Goal: Information Seeking & Learning: Learn about a topic

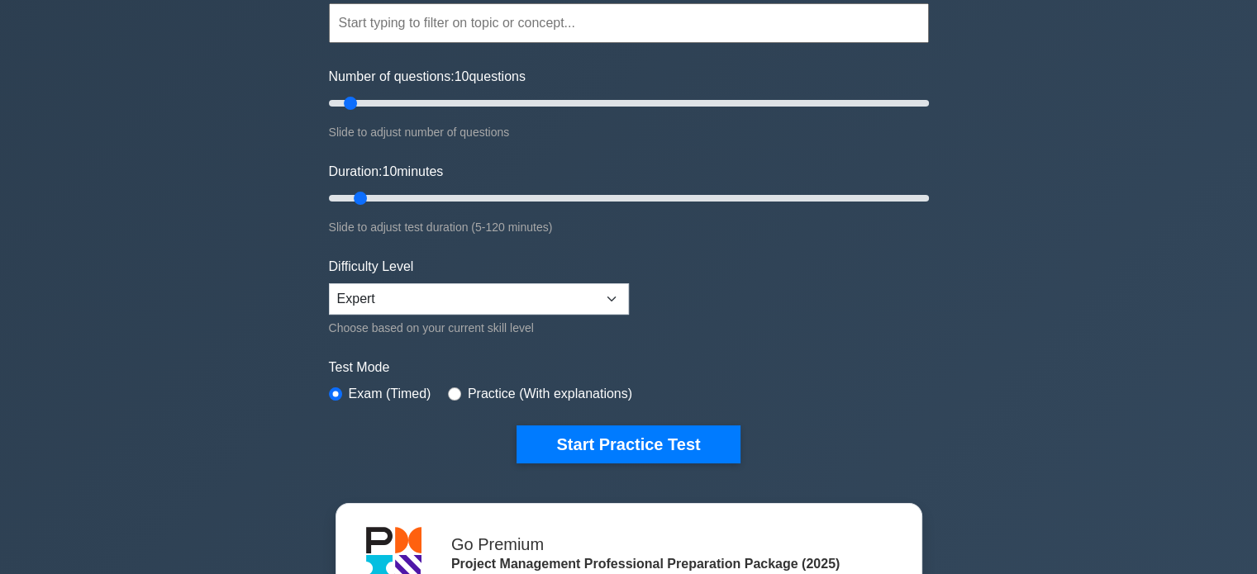
scroll to position [165, 0]
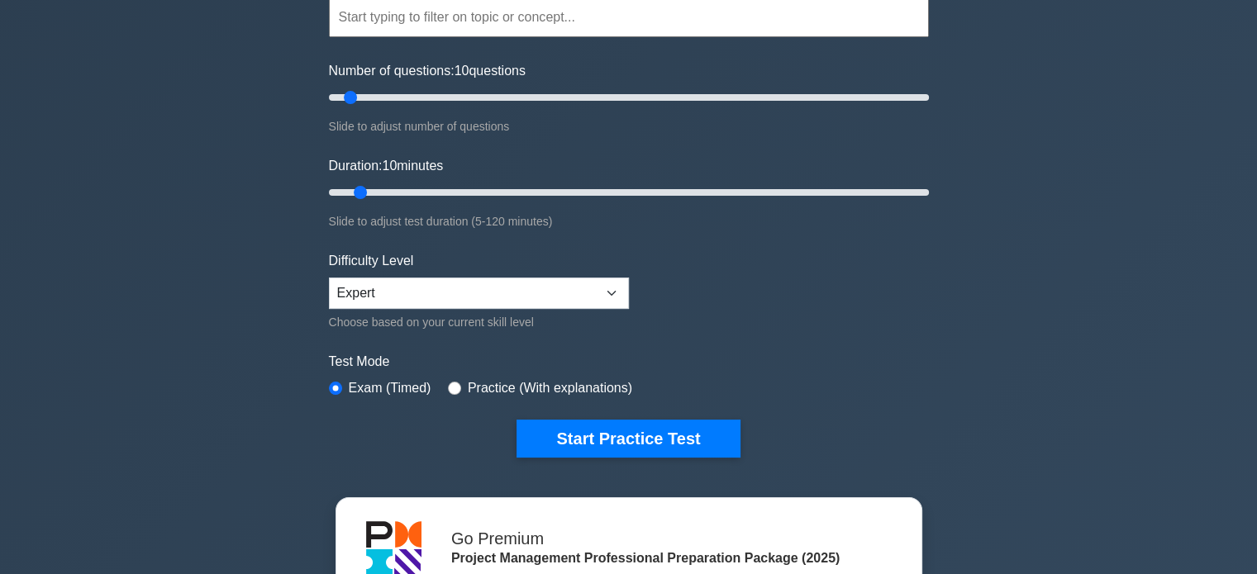
drag, startPoint x: 547, startPoint y: 436, endPoint x: 668, endPoint y: 317, distance: 169.5
click at [681, 342] on form "Topics Scope Management Time Management Cost Management Quality Management Risk…" at bounding box center [629, 202] width 600 height 511
click at [354, 195] on input "Duration: 10 minutes" at bounding box center [629, 193] width 600 height 20
click at [347, 99] on input "Number of questions: 10 questions" at bounding box center [629, 98] width 600 height 20
drag, startPoint x: 347, startPoint y: 99, endPoint x: 336, endPoint y: 99, distance: 10.7
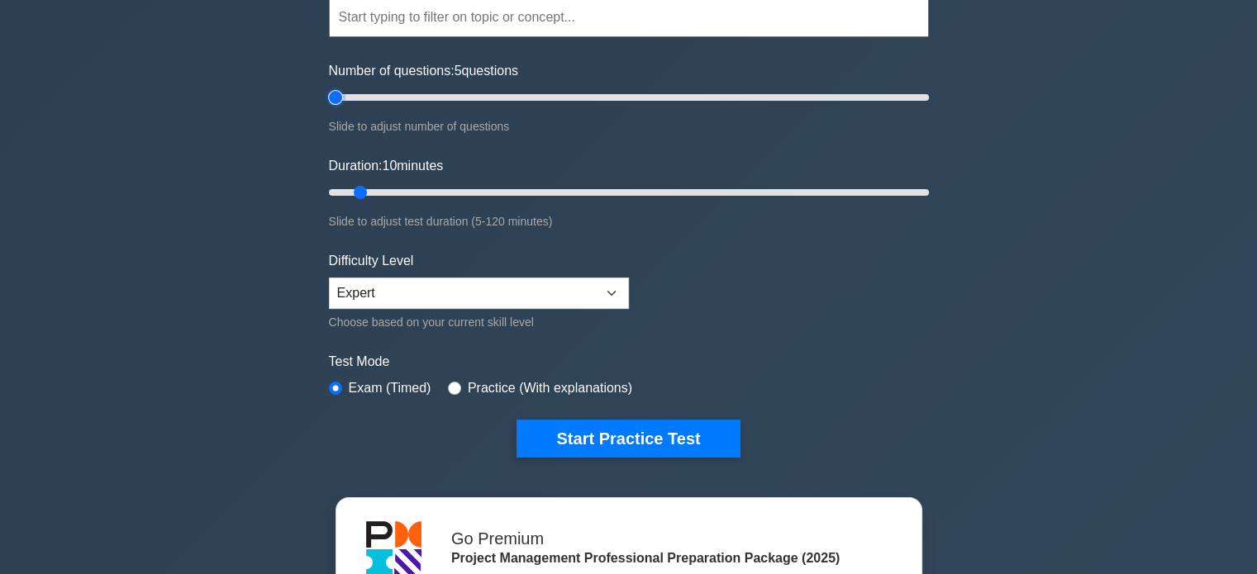
type input "5"
click at [336, 99] on input "Number of questions: 5 questions" at bounding box center [629, 98] width 600 height 20
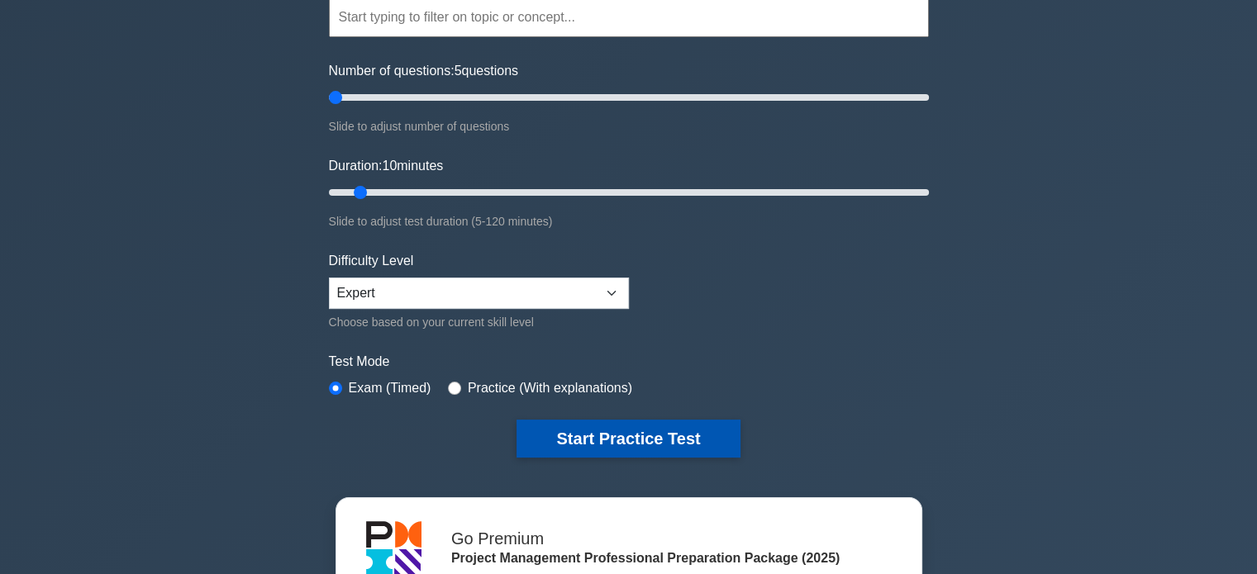
click at [585, 426] on button "Start Practice Test" at bounding box center [627, 439] width 223 height 38
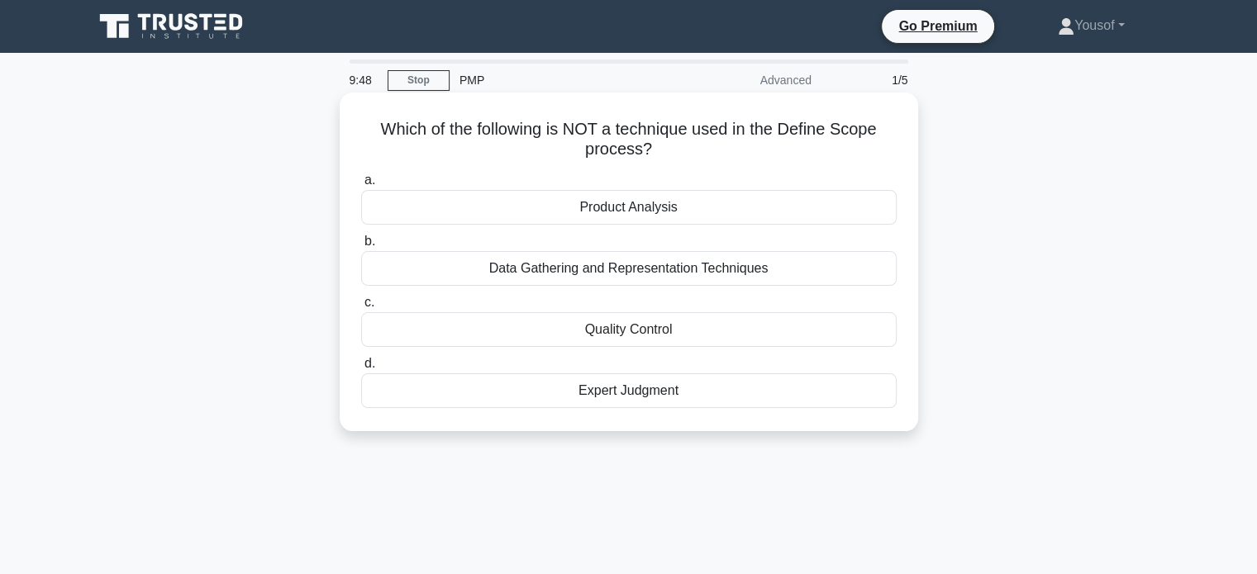
click at [686, 331] on div "Quality Control" at bounding box center [628, 329] width 535 height 35
click at [361, 308] on input "c. Quality Control" at bounding box center [361, 302] width 0 height 11
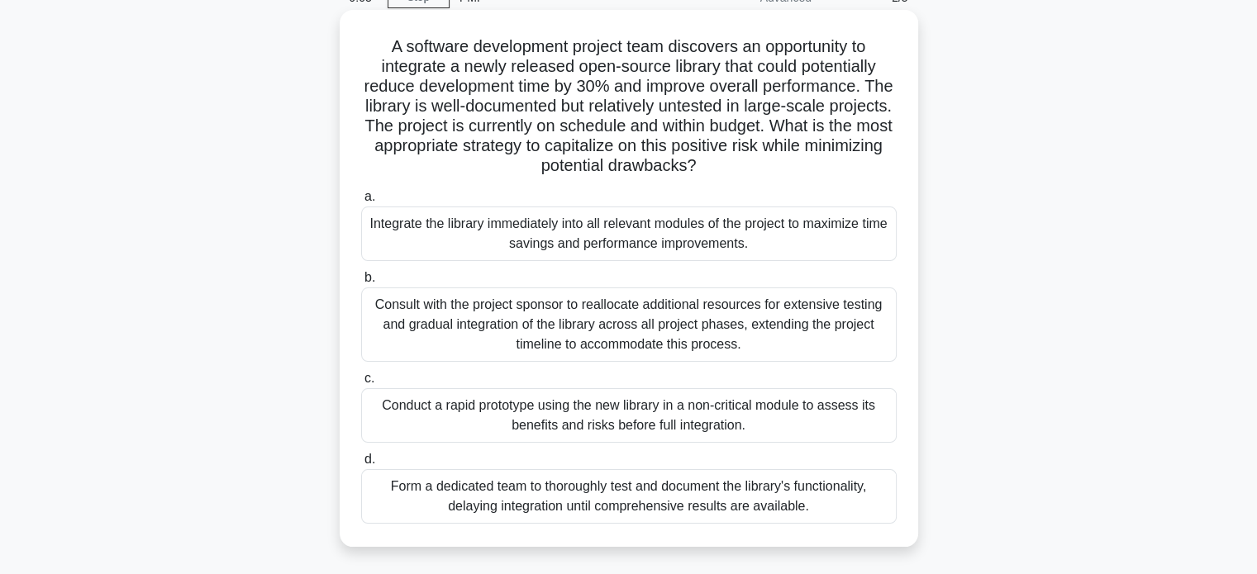
scroll to position [165, 0]
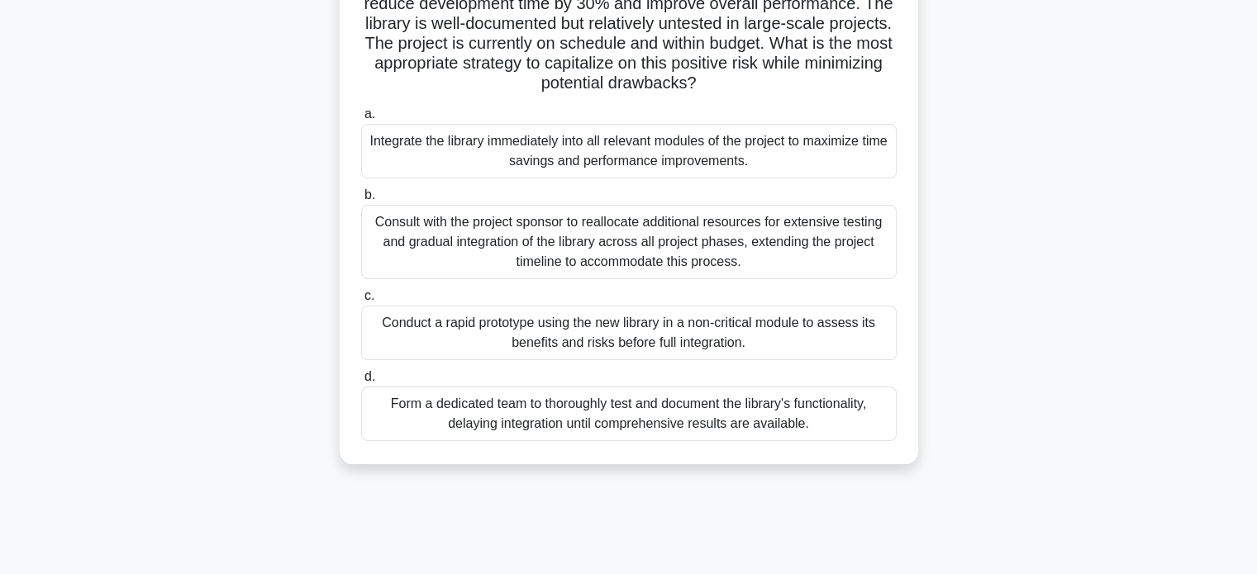
click at [697, 344] on div "Conduct a rapid prototype using the new library in a non-critical module to ass…" at bounding box center [628, 333] width 535 height 55
click at [361, 302] on input "c. Conduct a rapid prototype using the new library in a non-critical module to …" at bounding box center [361, 296] width 0 height 11
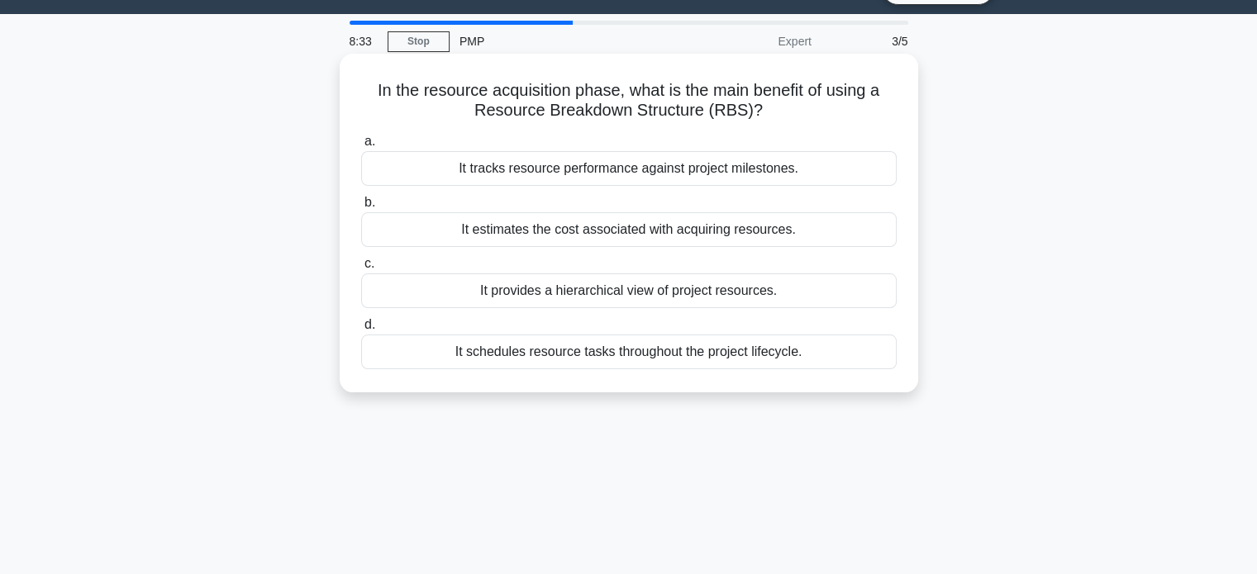
scroll to position [0, 0]
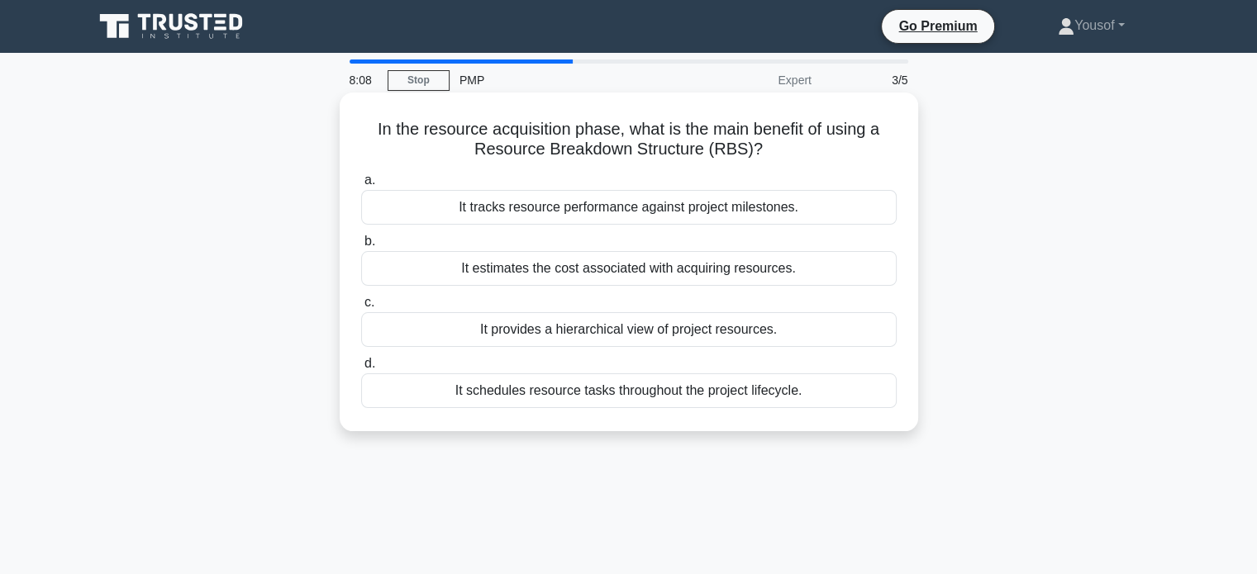
click at [605, 333] on div "It provides a hierarchical view of project resources." at bounding box center [628, 329] width 535 height 35
click at [361, 308] on input "c. It provides a hierarchical view of project resources." at bounding box center [361, 302] width 0 height 11
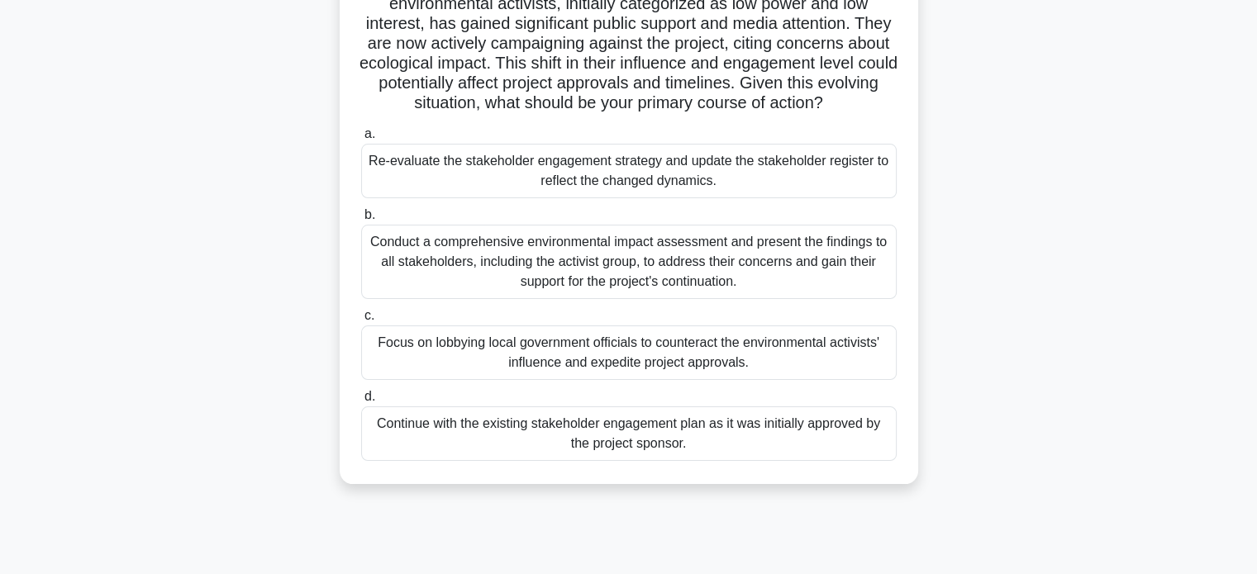
scroll to position [83, 0]
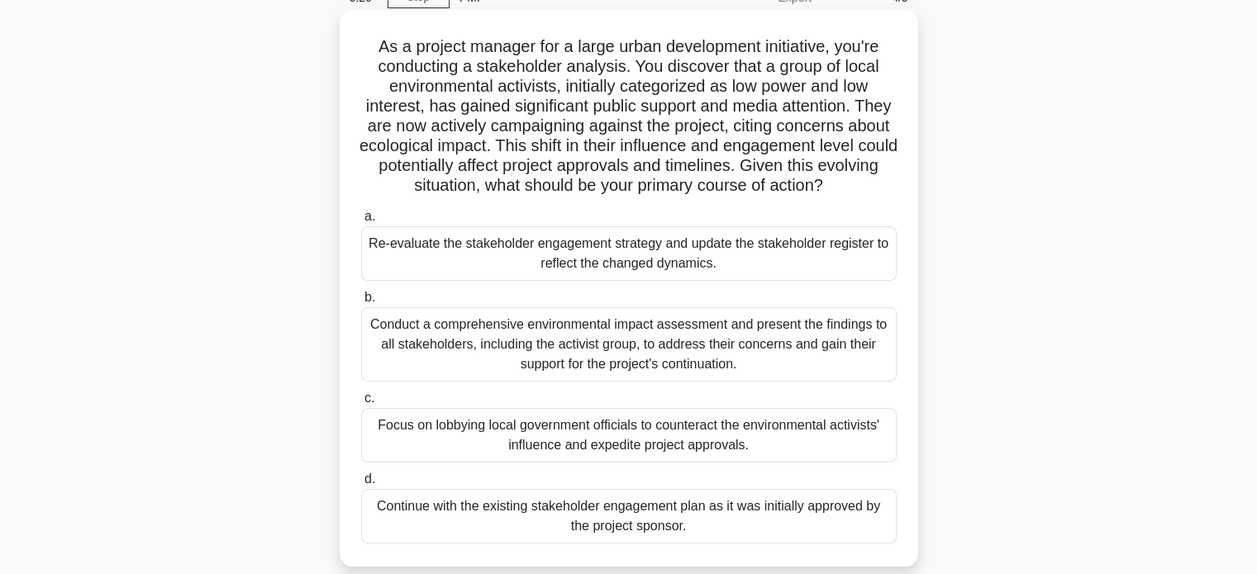
click at [682, 260] on div "Re-evaluate the stakeholder engagement strategy and update the stakeholder regi…" at bounding box center [628, 253] width 535 height 55
click at [361, 222] on input "a. Re-evaluate the stakeholder engagement strategy and update the stakeholder r…" at bounding box center [361, 217] width 0 height 11
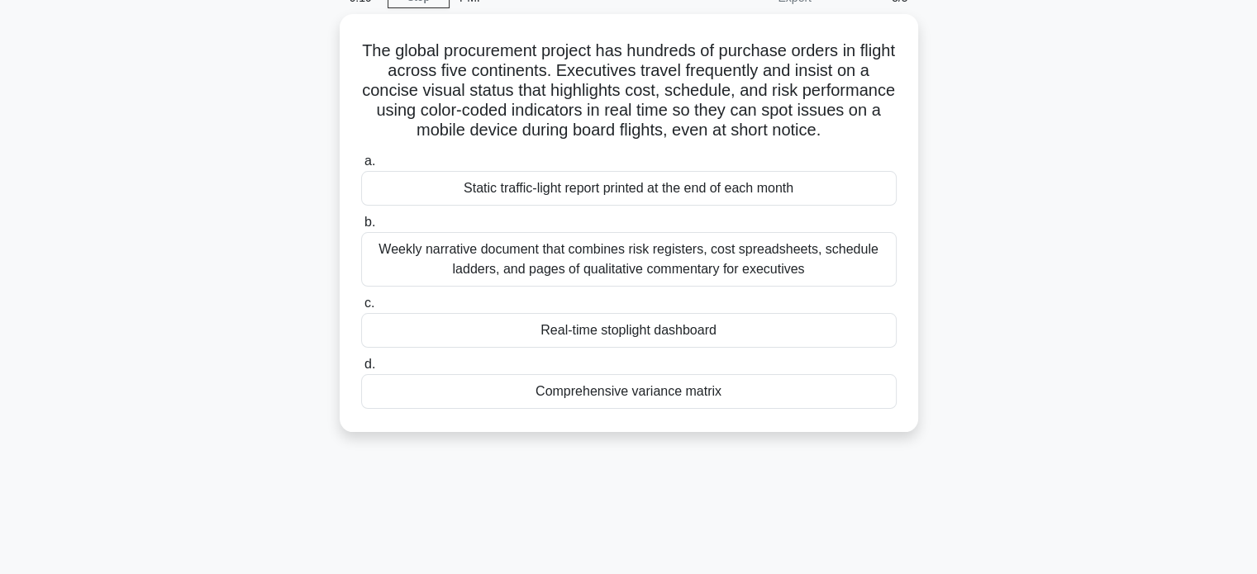
scroll to position [0, 0]
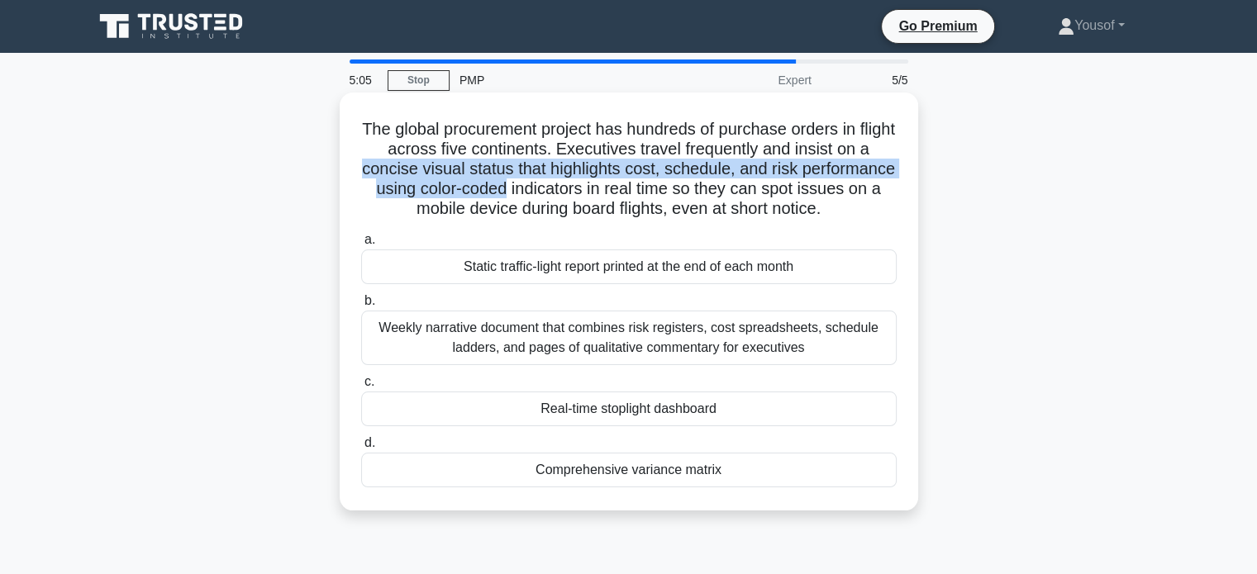
drag, startPoint x: 411, startPoint y: 168, endPoint x: 602, endPoint y: 187, distance: 191.8
click at [602, 187] on h5 "The global procurement project has hundreds of purchase orders in flight across…" at bounding box center [628, 169] width 539 height 101
click at [496, 173] on h5 "The global procurement project has hundreds of purchase orders in flight across…" at bounding box center [628, 169] width 539 height 101
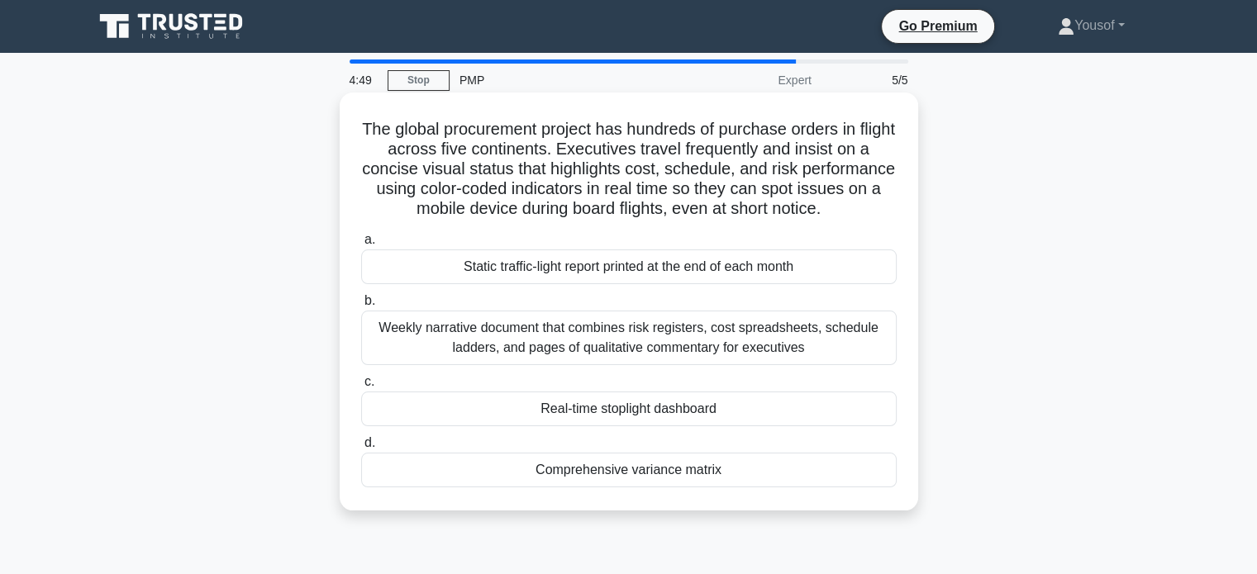
click at [628, 408] on div "Real-time stoplight dashboard" at bounding box center [628, 409] width 535 height 35
click at [361, 388] on input "c. Real-time stoplight dashboard" at bounding box center [361, 382] width 0 height 11
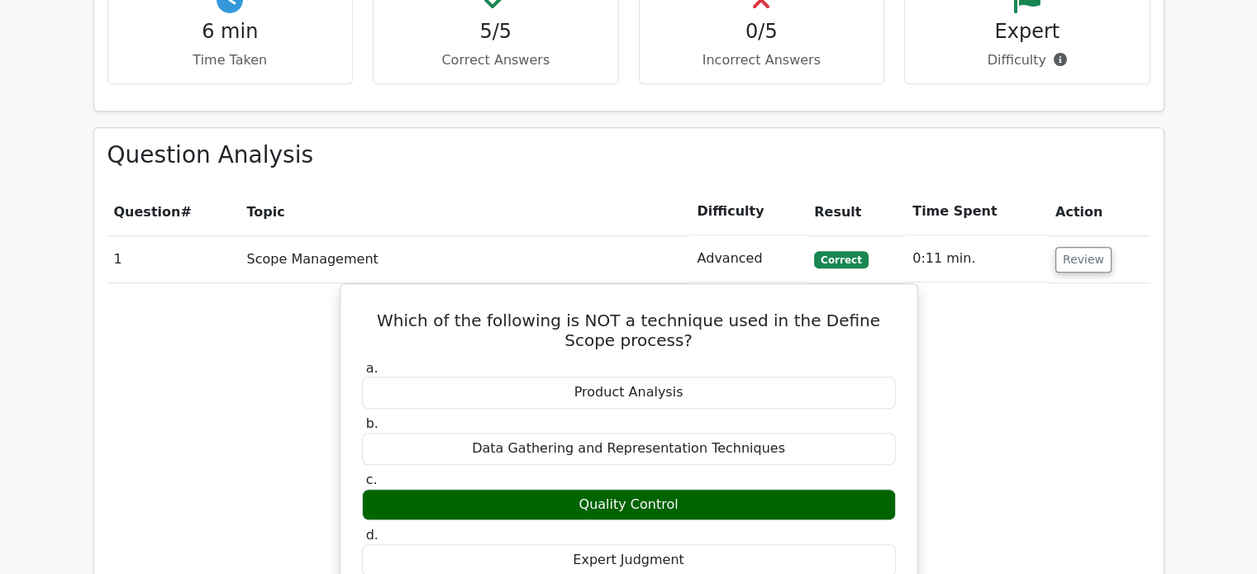
scroll to position [1322, 0]
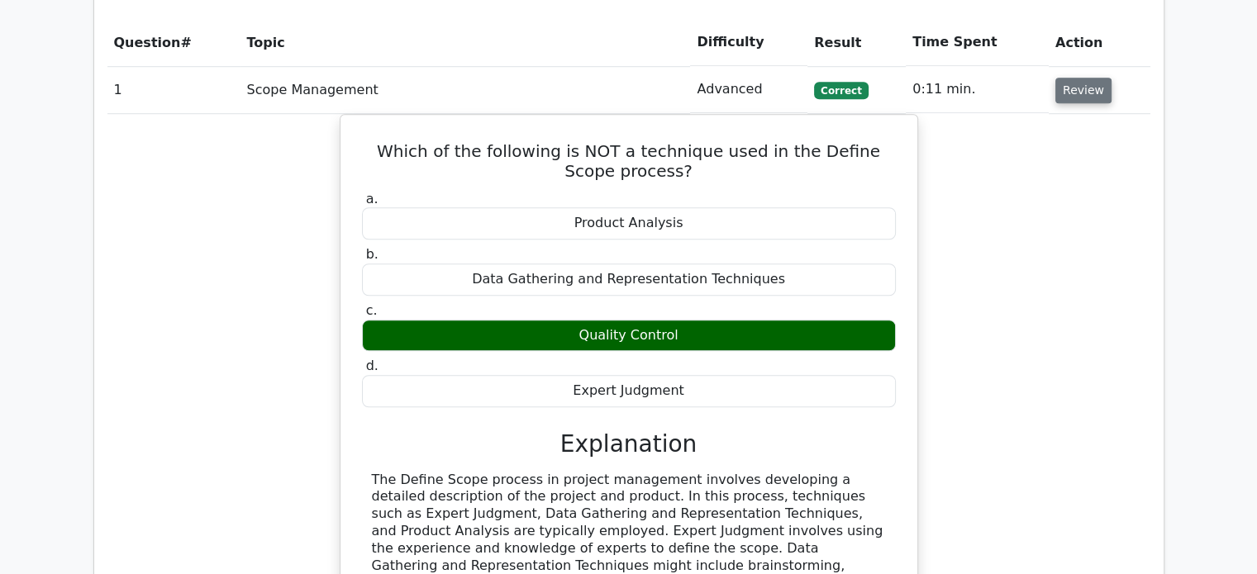
click at [1071, 78] on button "Review" at bounding box center [1083, 91] width 56 height 26
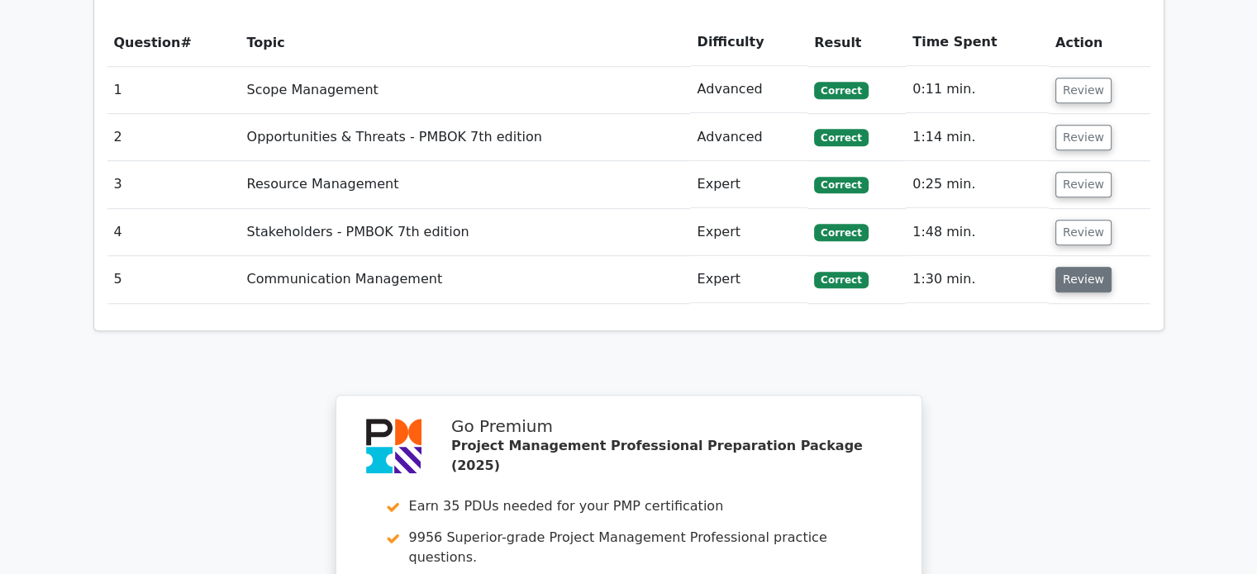
click at [1087, 267] on button "Review" at bounding box center [1083, 280] width 56 height 26
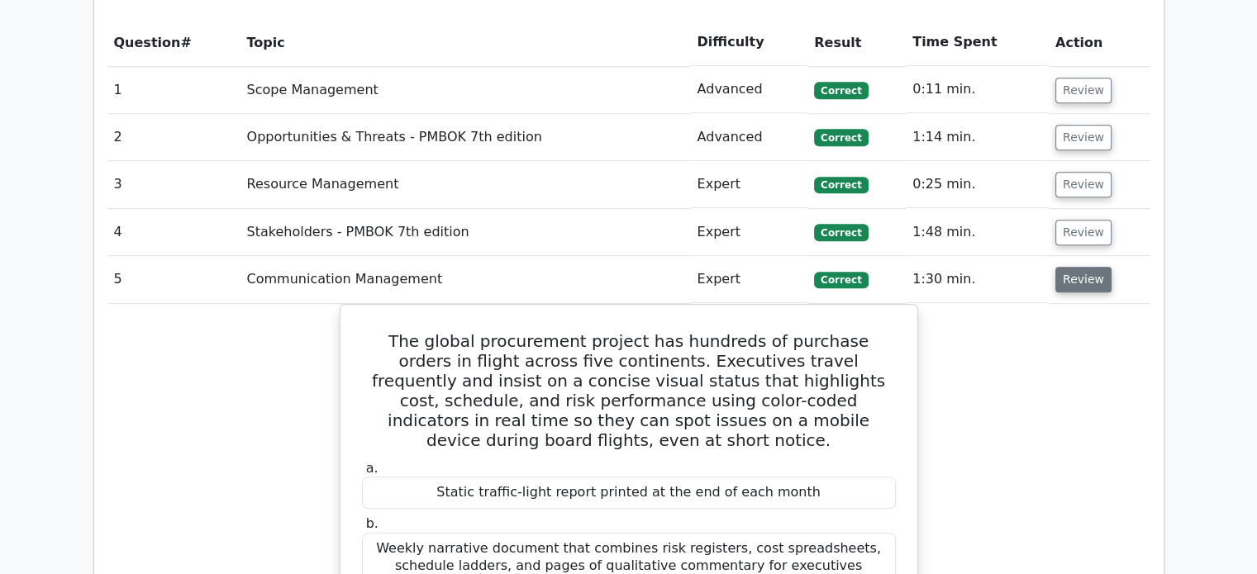
click at [1087, 267] on button "Review" at bounding box center [1083, 280] width 56 height 26
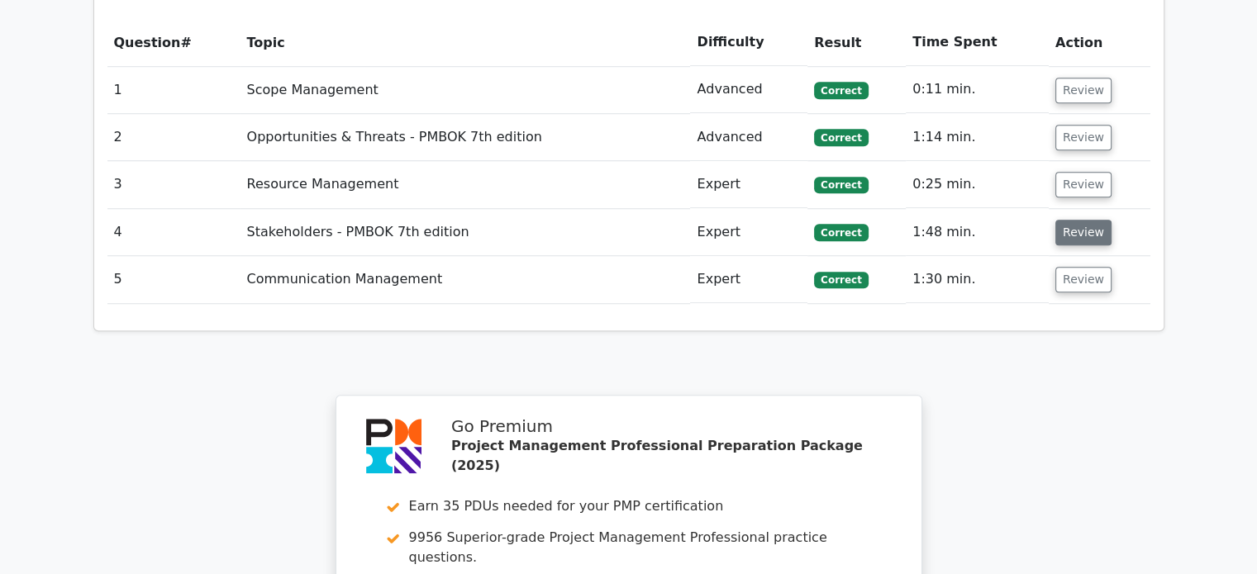
click at [1083, 220] on button "Review" at bounding box center [1083, 233] width 56 height 26
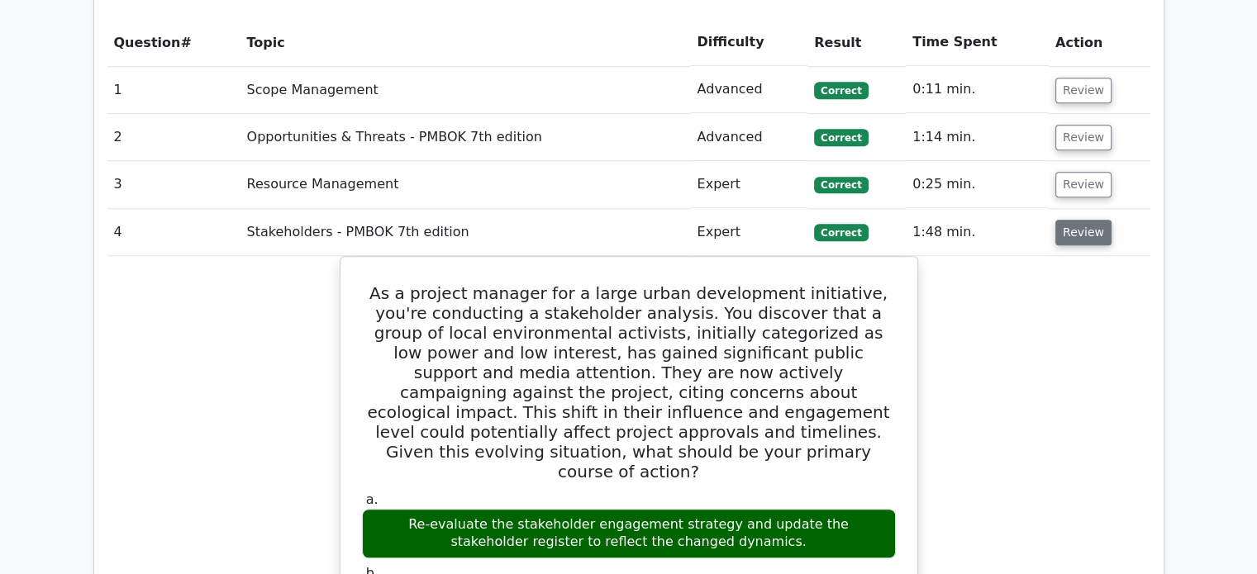
click at [1083, 220] on button "Review" at bounding box center [1083, 233] width 56 height 26
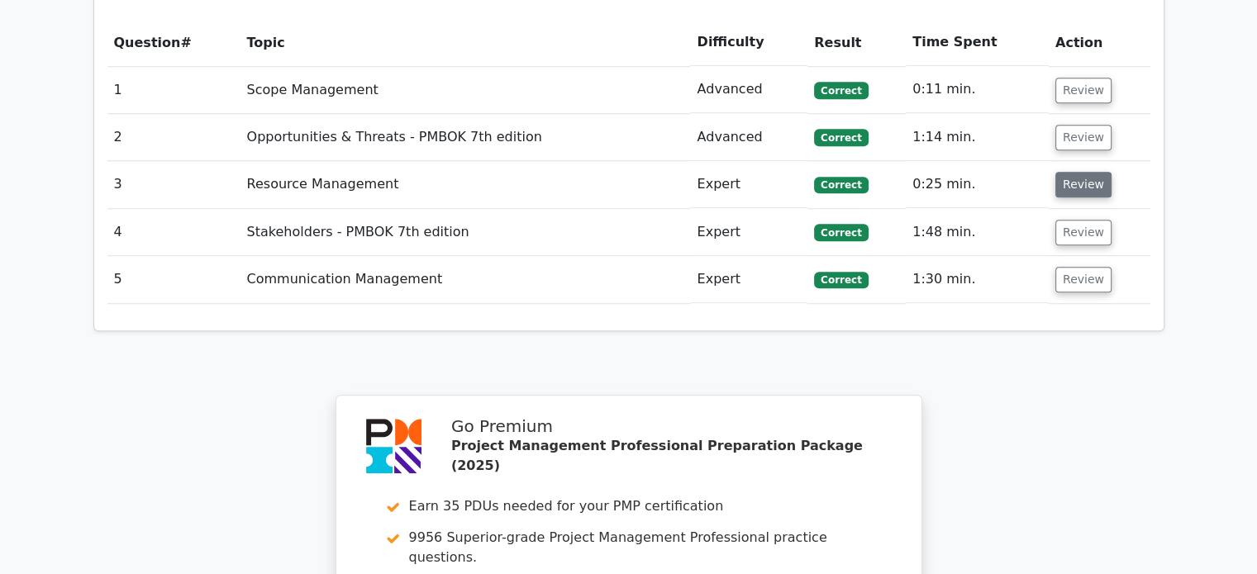
click at [1081, 172] on button "Review" at bounding box center [1083, 185] width 56 height 26
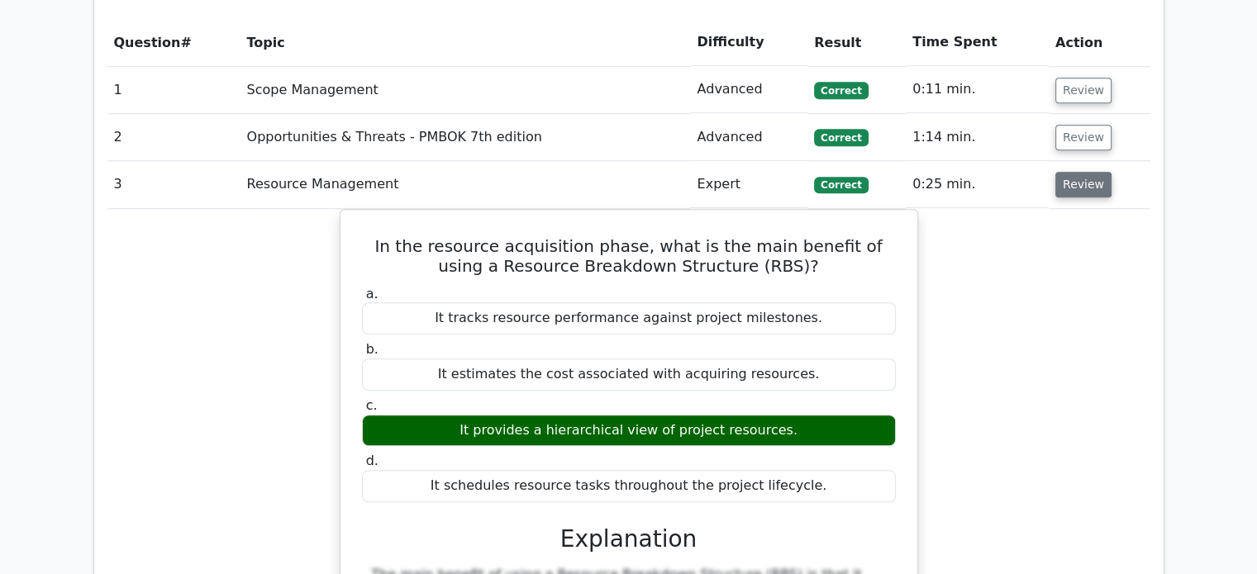
click at [1081, 172] on button "Review" at bounding box center [1083, 185] width 56 height 26
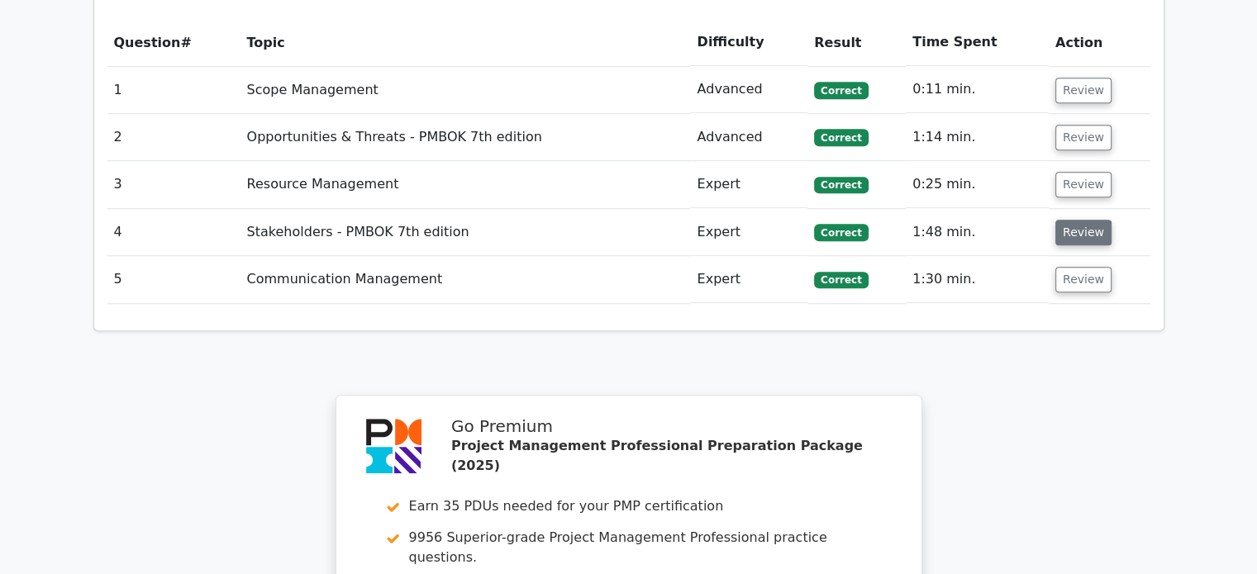
click at [1091, 220] on button "Review" at bounding box center [1083, 233] width 56 height 26
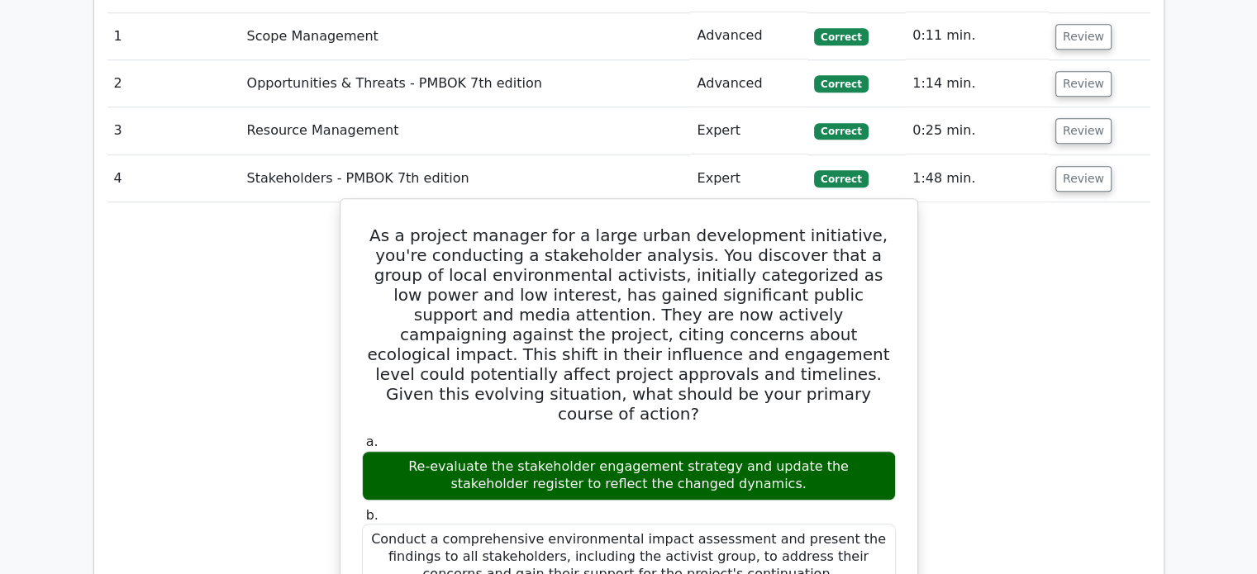
scroll to position [1405, 0]
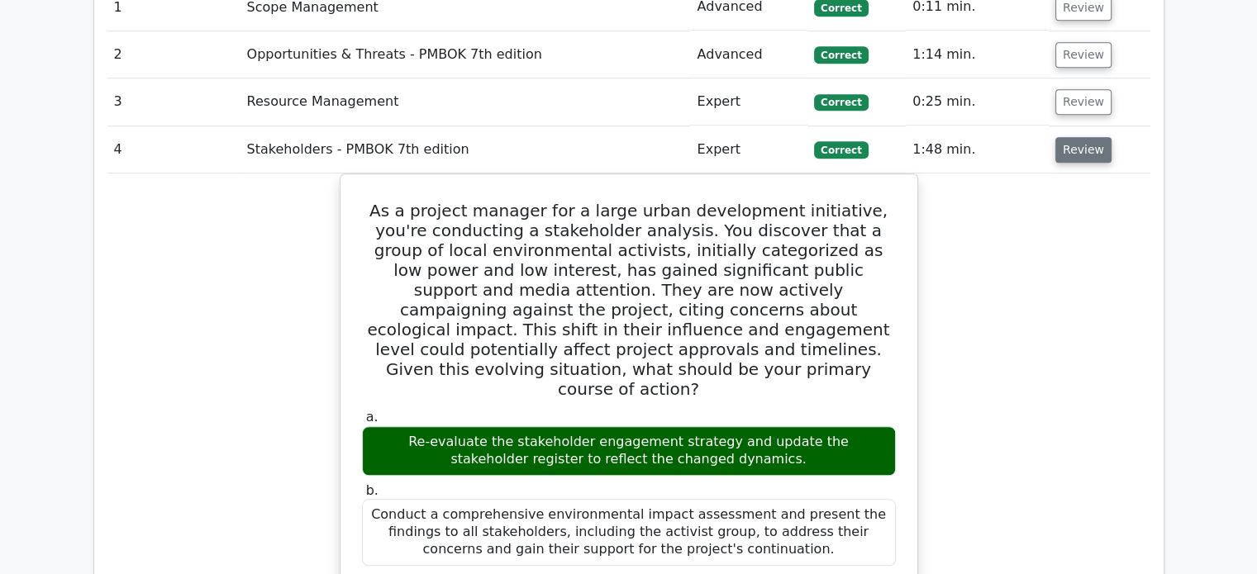
click at [1083, 137] on button "Review" at bounding box center [1083, 150] width 56 height 26
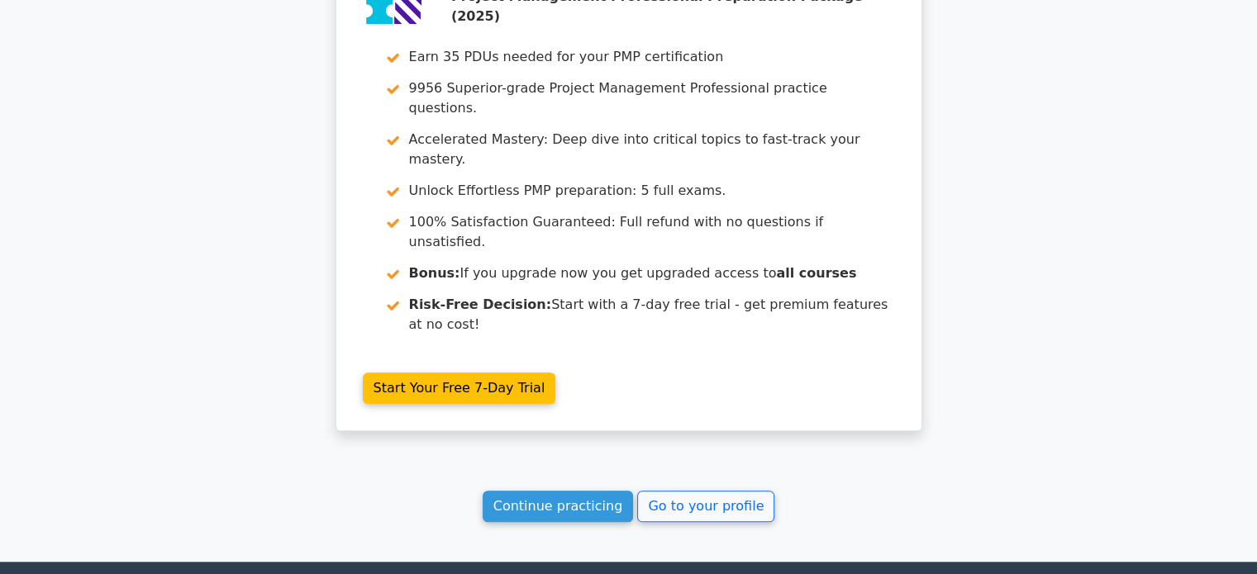
scroll to position [1792, 0]
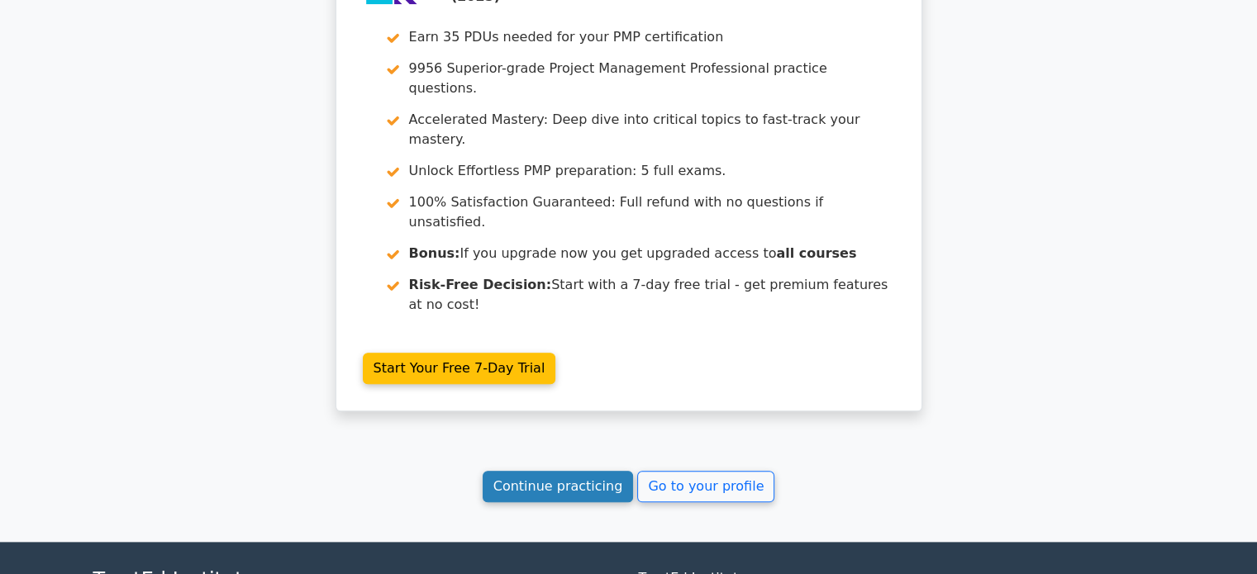
click at [597, 471] on link "Continue practicing" at bounding box center [558, 486] width 151 height 31
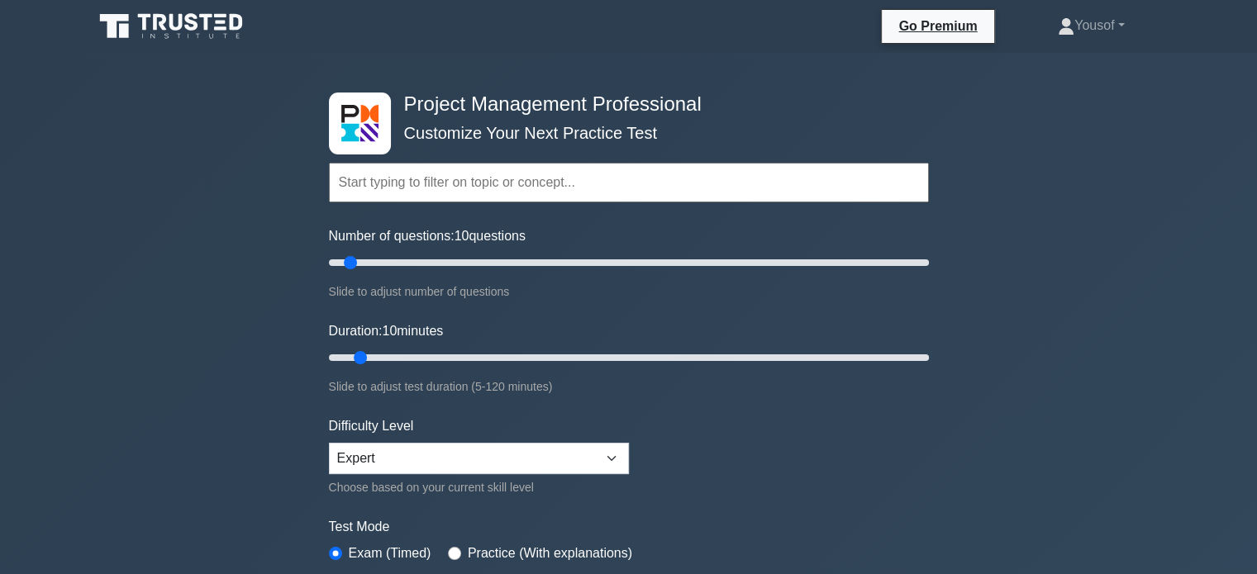
click at [1031, 223] on div "Project Management Professional Customize Your Next Practice Test Topics Scope …" at bounding box center [628, 573] width 1257 height 1040
